Goal: Transaction & Acquisition: Purchase product/service

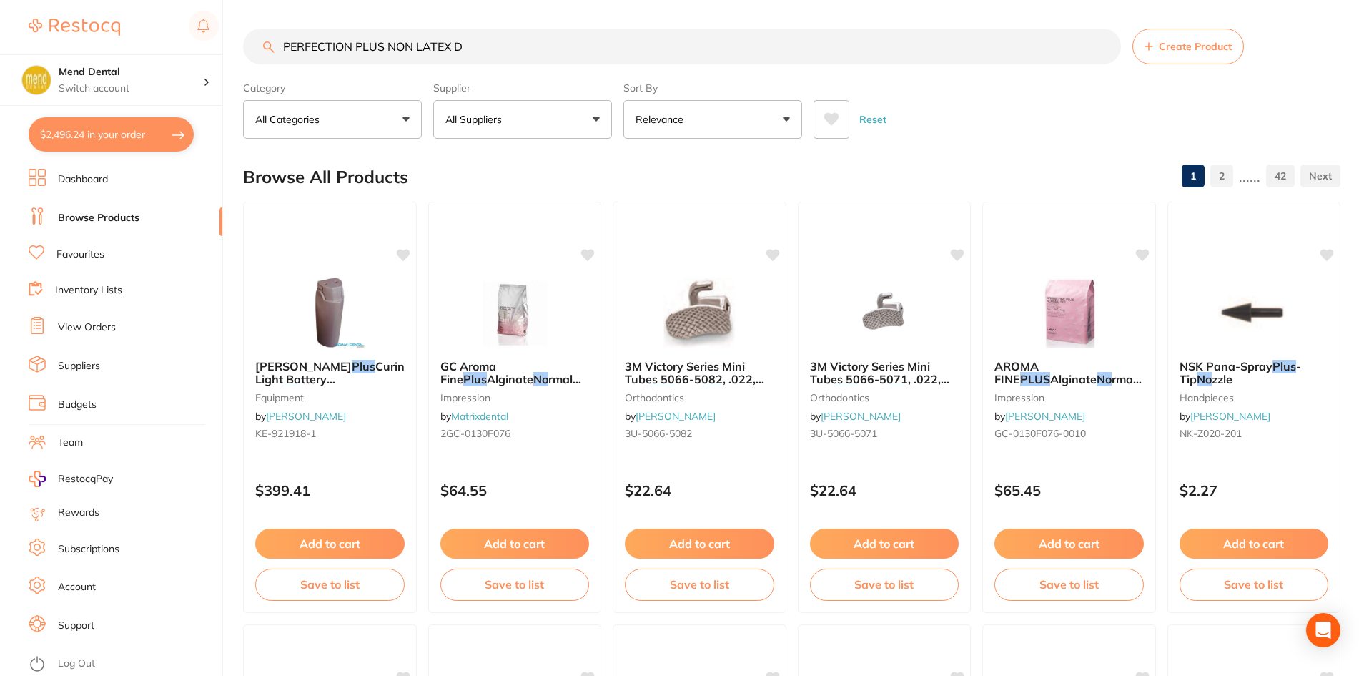
type input "PERFECTION PLUS NON LATEX DAM"
click at [410, 44] on input "PERFECTION PLUS NON LATEX DAM" at bounding box center [682, 47] width 878 height 36
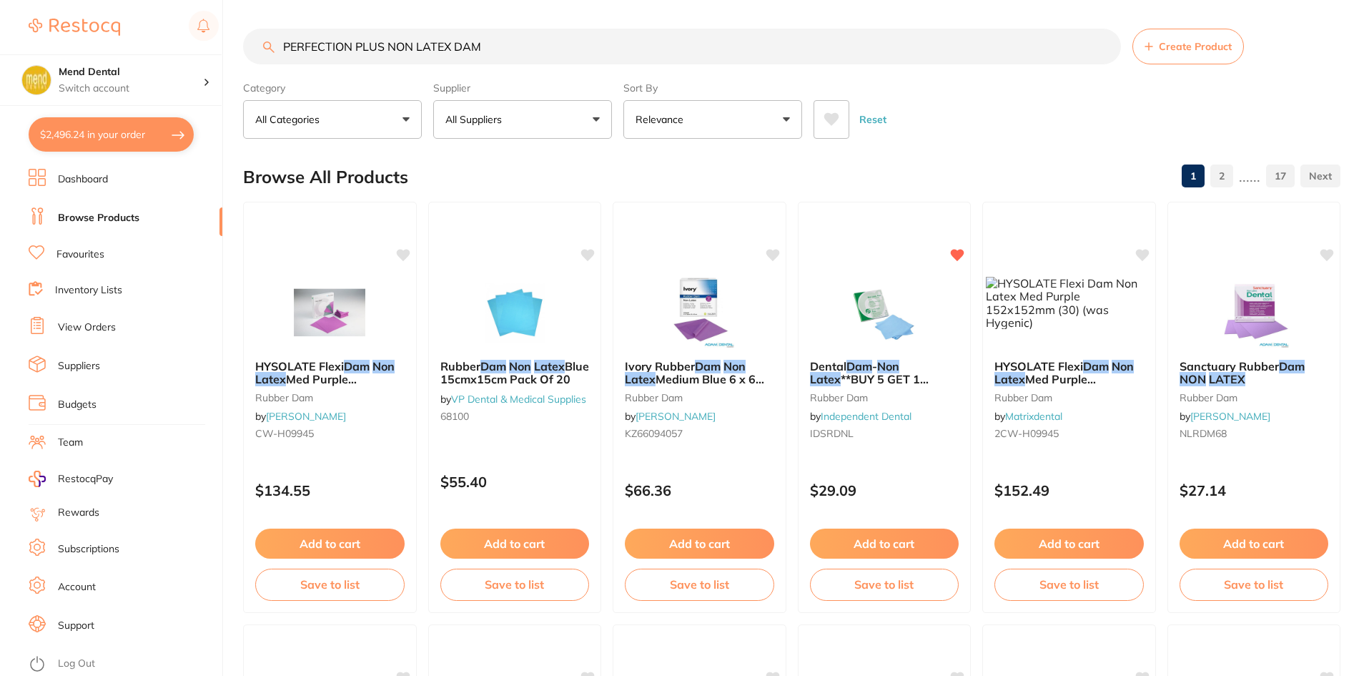
click at [899, 362] on em "Non" at bounding box center [888, 366] width 22 height 14
click at [882, 283] on section at bounding box center [684, 338] width 1369 height 676
click at [882, 283] on img at bounding box center [884, 312] width 93 height 71
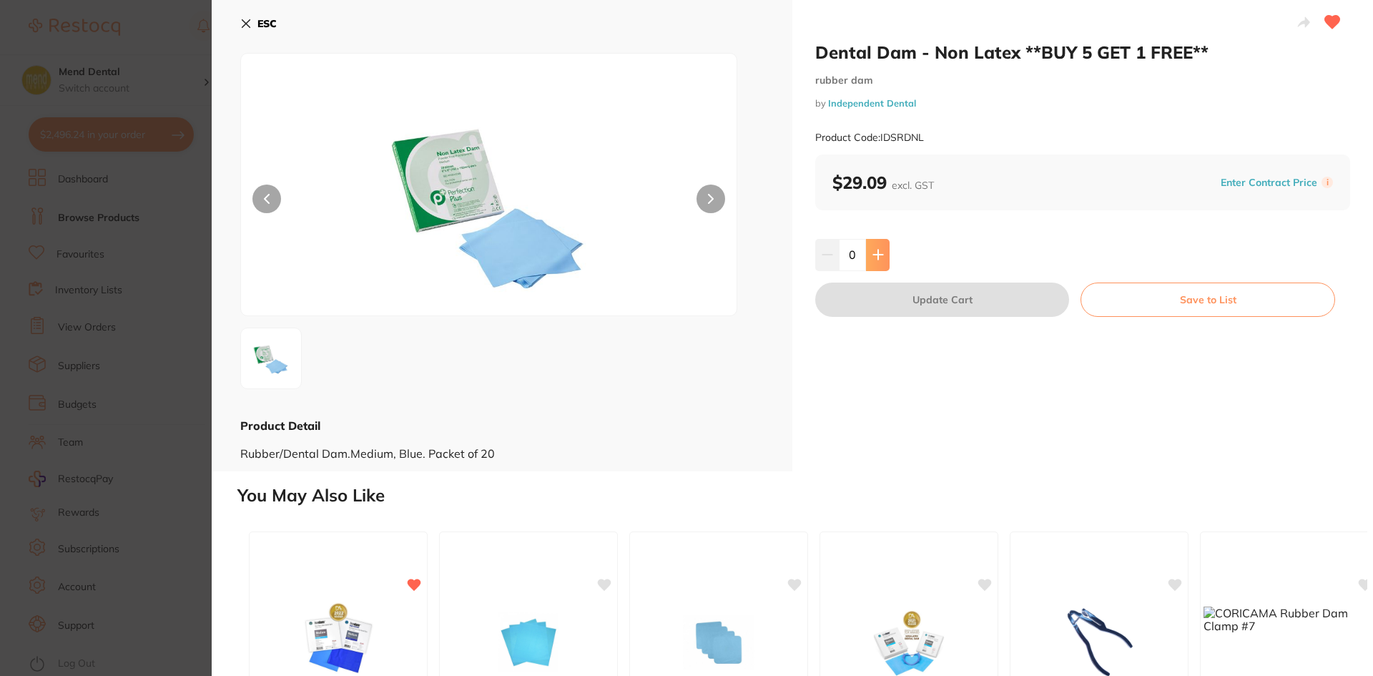
click at [869, 255] on button at bounding box center [878, 254] width 24 height 31
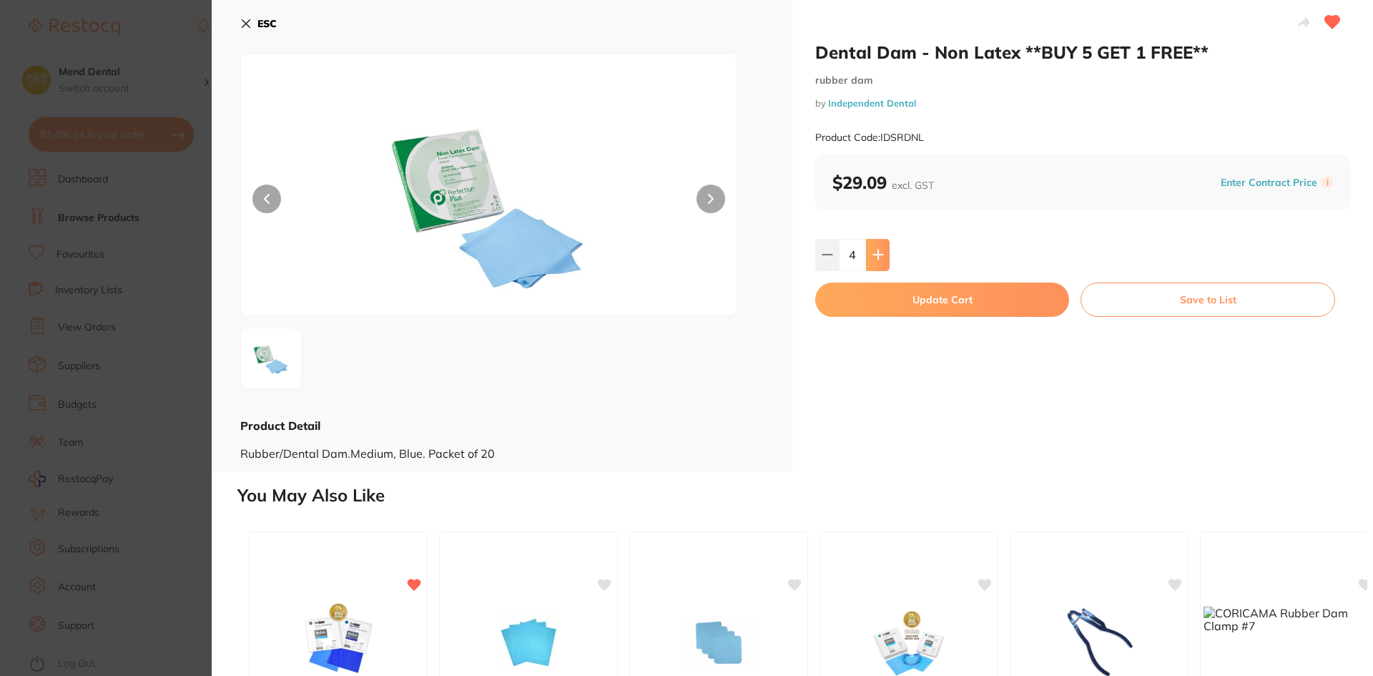
click at [883, 257] on button at bounding box center [878, 254] width 24 height 31
type input "5"
click at [899, 296] on button "Update Cart" at bounding box center [942, 299] width 254 height 34
checkbox input "false"
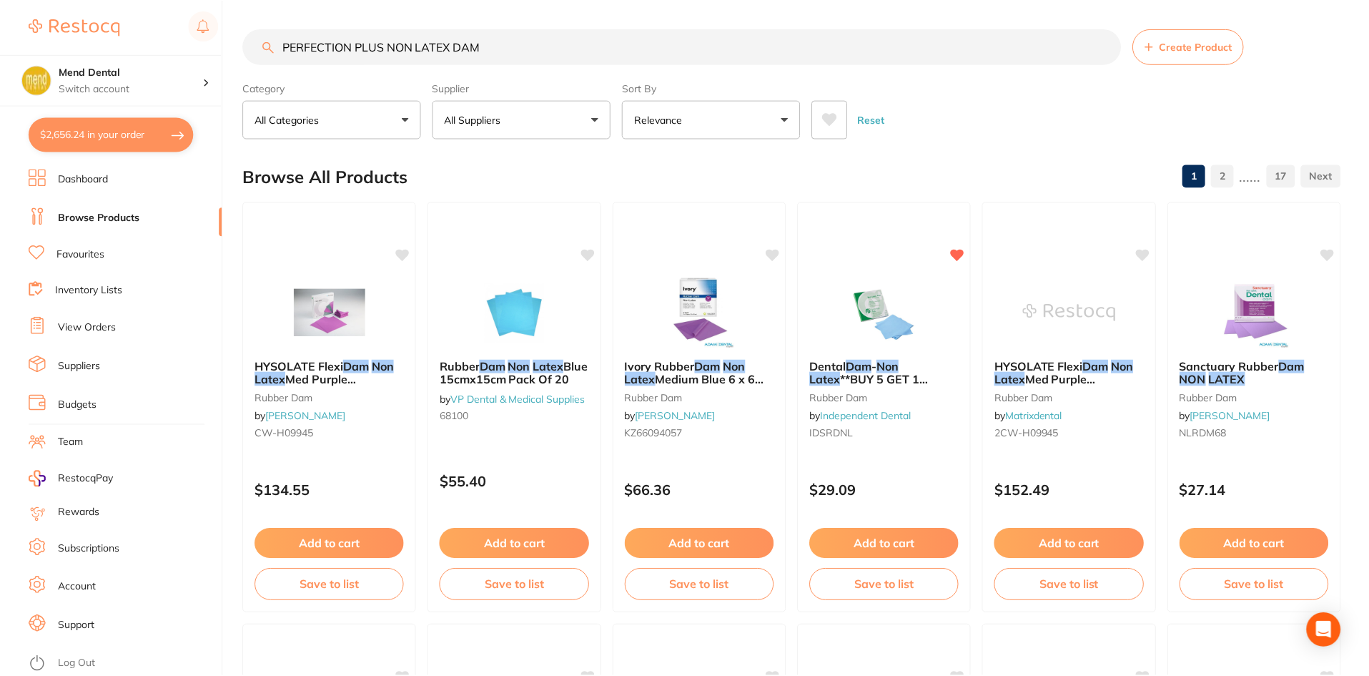
scroll to position [4, 0]
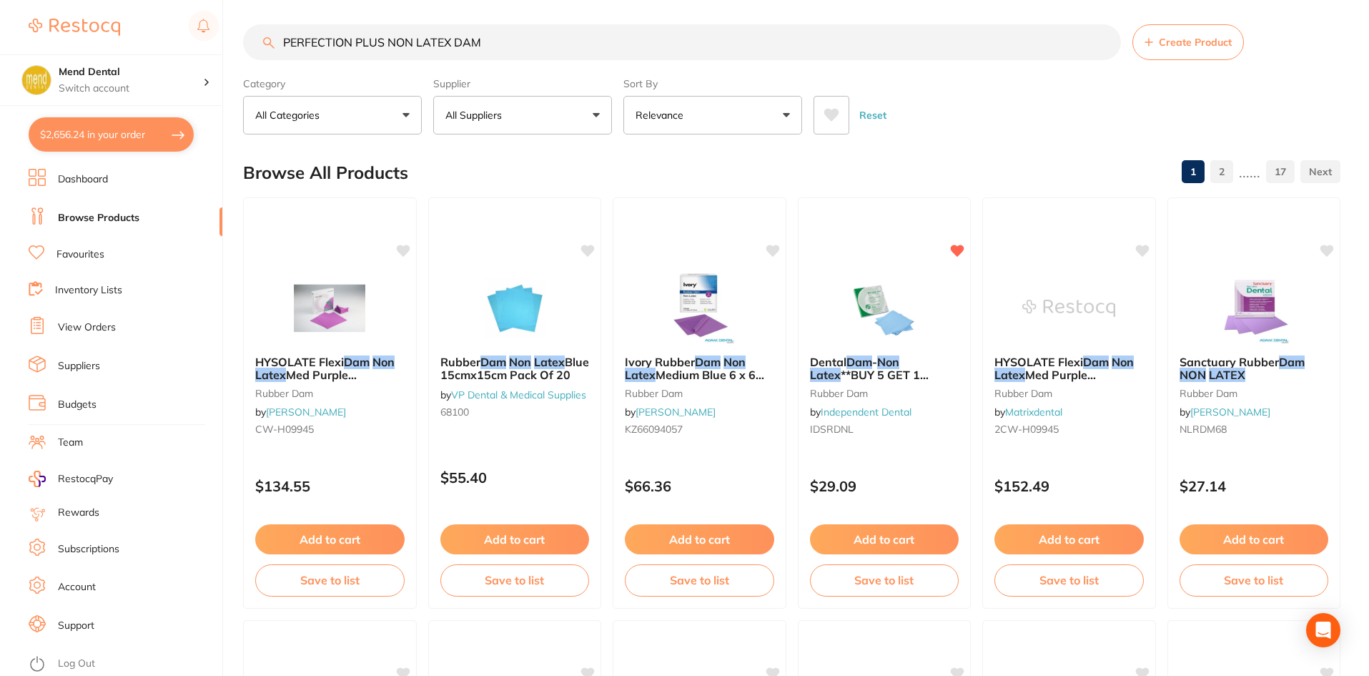
click at [90, 133] on button "$2,656.24 in your order" at bounding box center [111, 134] width 165 height 34
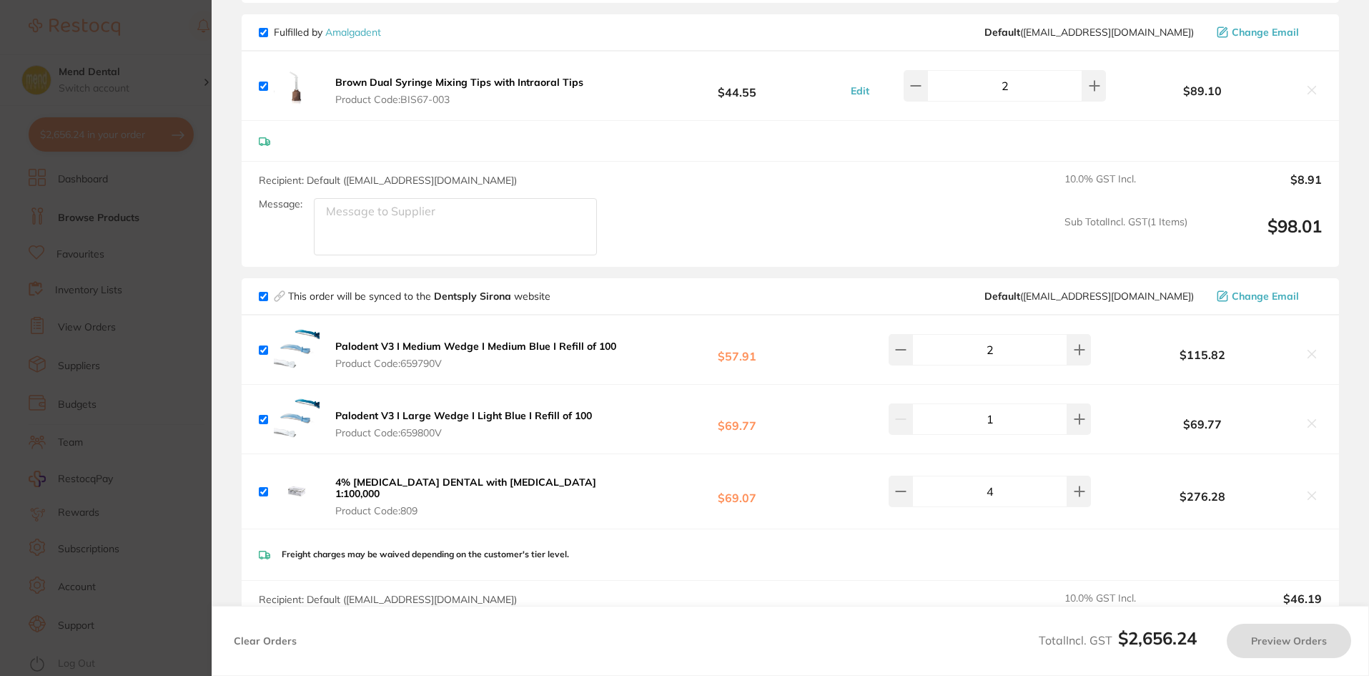
checkbox input "true"
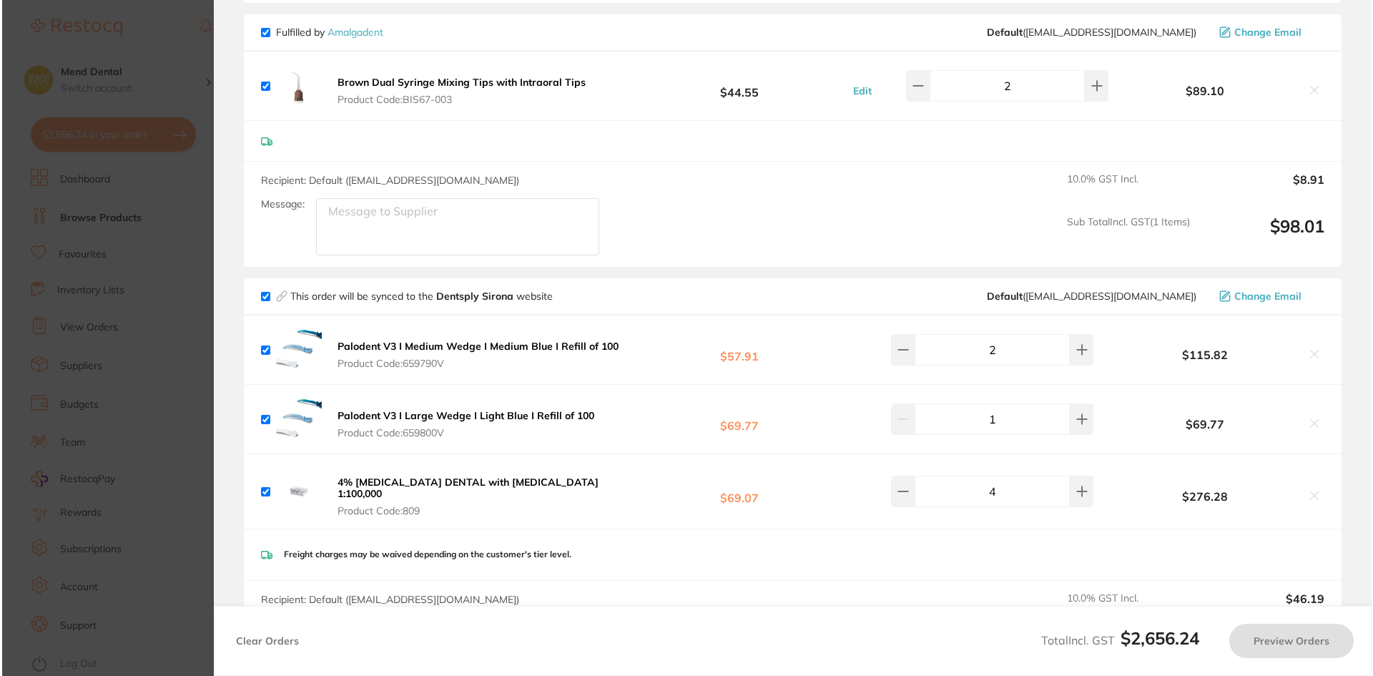
scroll to position [0, 0]
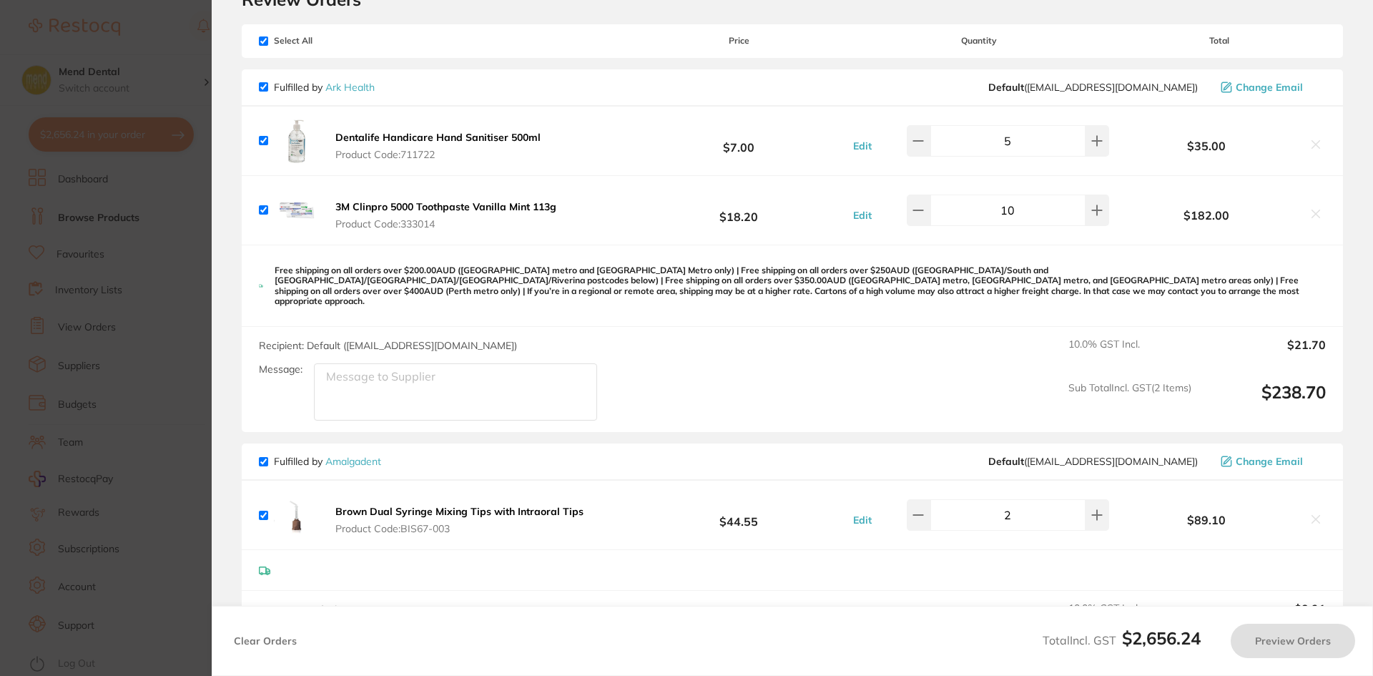
checkbox input "false"
checkbox input "true"
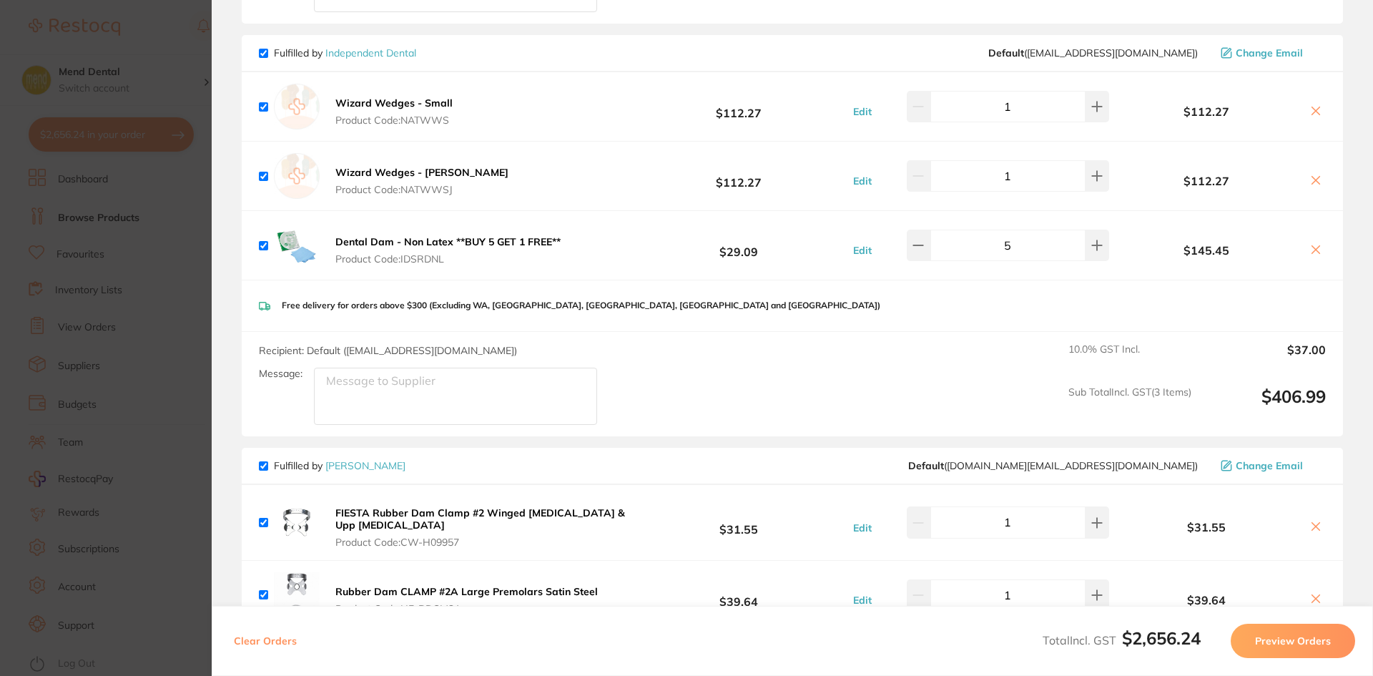
scroll to position [1430, 0]
click at [199, 285] on section "Update RRP Set your pre negotiated price for this item. Item Agreed RRP (excl. …" at bounding box center [686, 338] width 1373 height 676
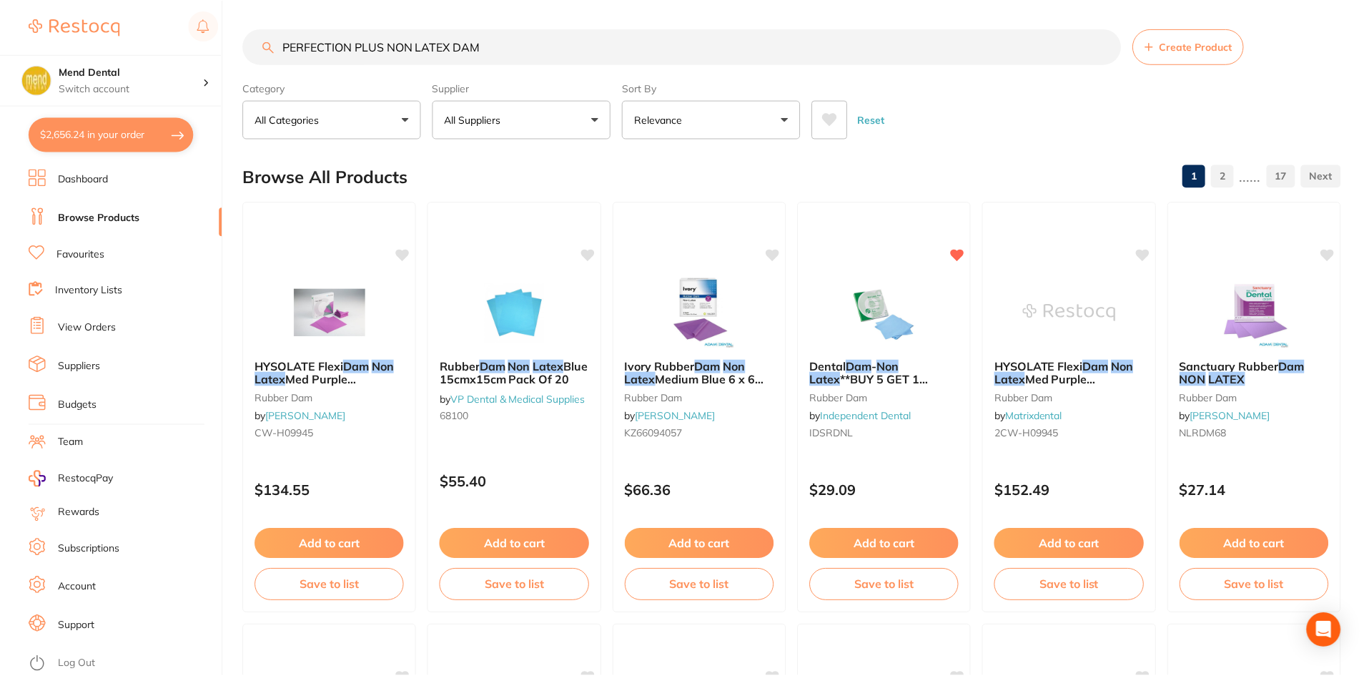
scroll to position [4, 0]
